Goal: Information Seeking & Learning: Learn about a topic

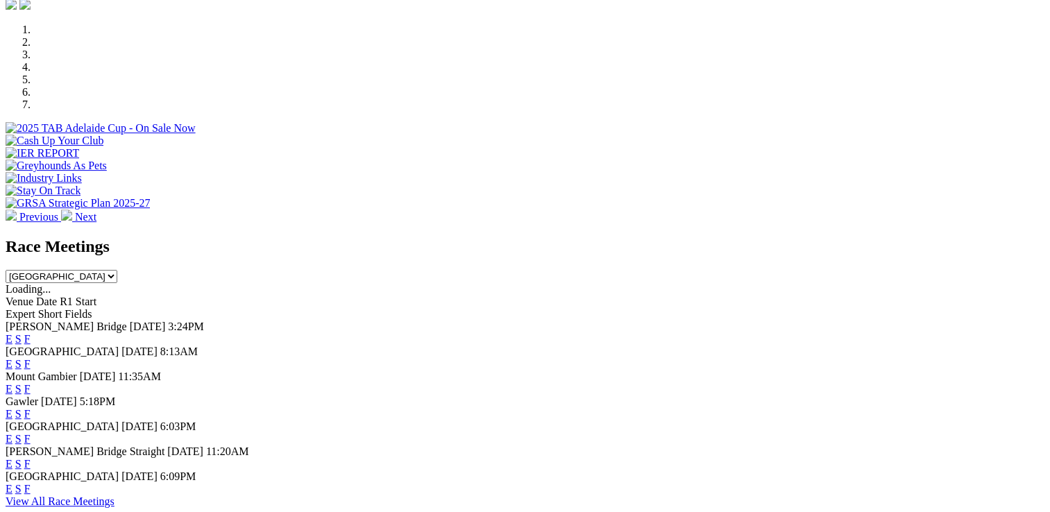
scroll to position [474, 0]
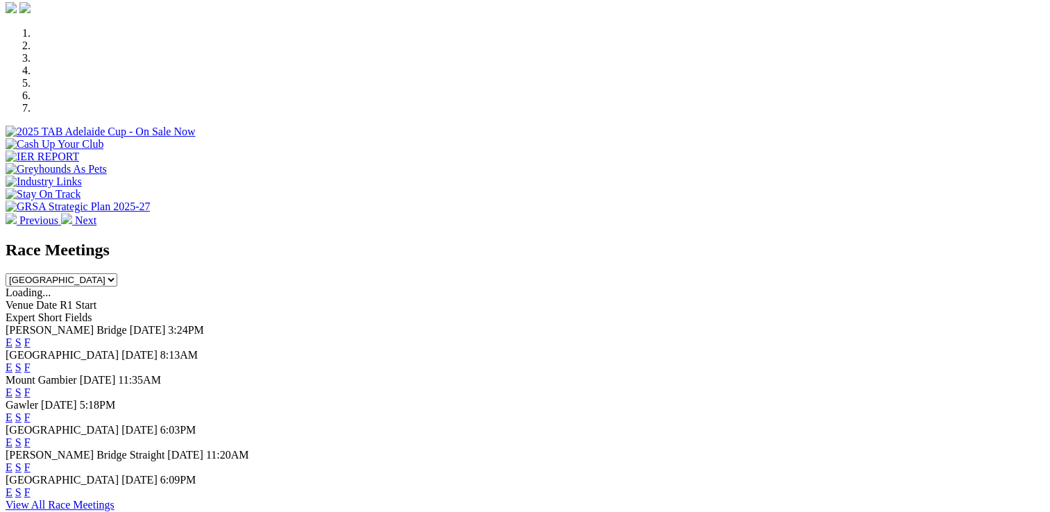
click at [12, 337] on link "E" at bounding box center [9, 343] width 7 height 12
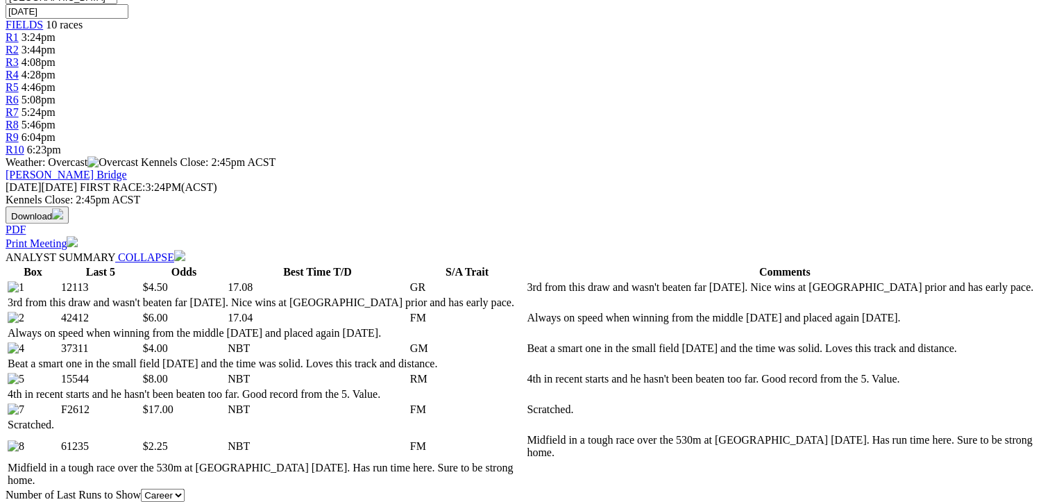
scroll to position [613, 0]
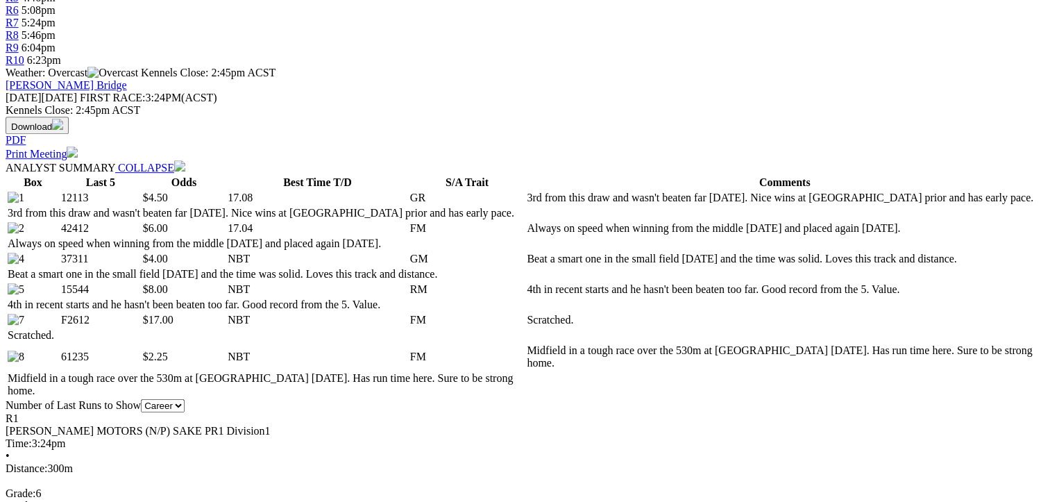
drag, startPoint x: 73, startPoint y: 189, endPoint x: 81, endPoint y: 253, distance: 64.4
drag, startPoint x: 81, startPoint y: 253, endPoint x: 58, endPoint y: 230, distance: 32.4
drag, startPoint x: 72, startPoint y: 189, endPoint x: 75, endPoint y: 252, distance: 63.2
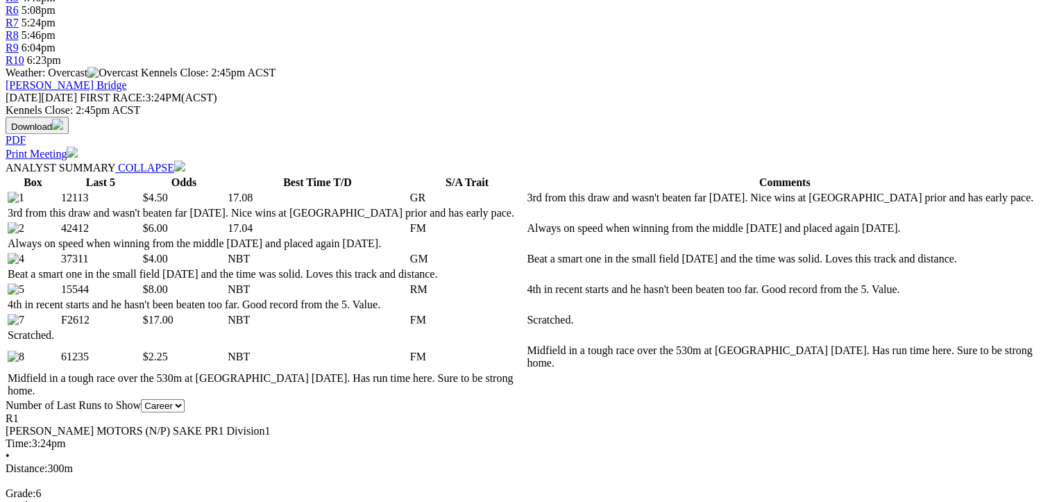
drag, startPoint x: 75, startPoint y: 252, endPoint x: 60, endPoint y: 246, distance: 16.5
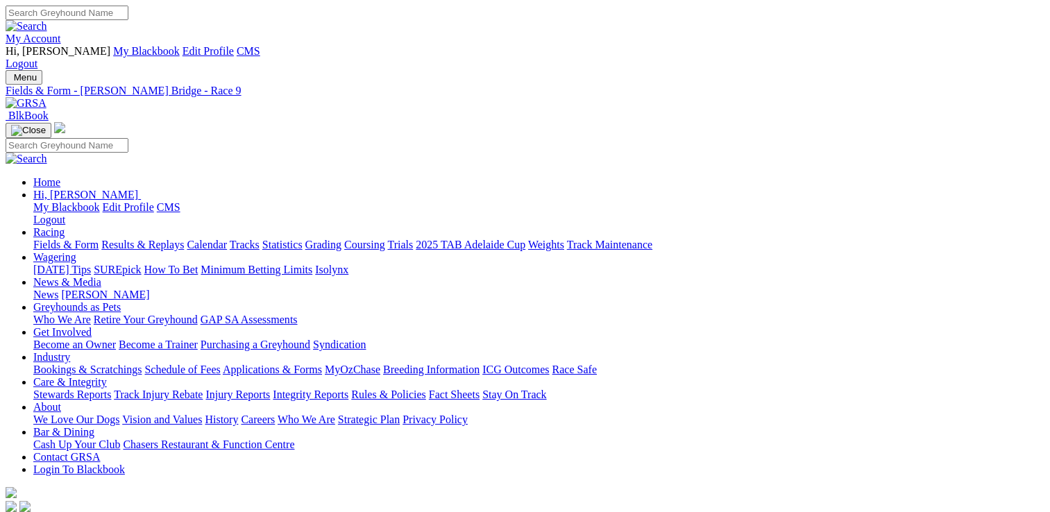
click at [33, 426] on link "Bar & Dining" at bounding box center [63, 432] width 61 height 12
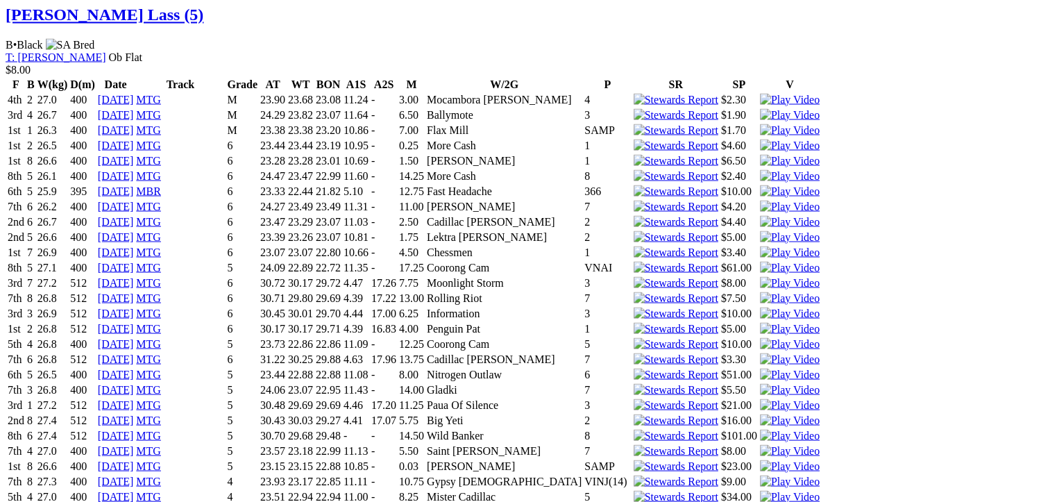
scroll to position [2785, 0]
